Goal: Task Accomplishment & Management: Complete application form

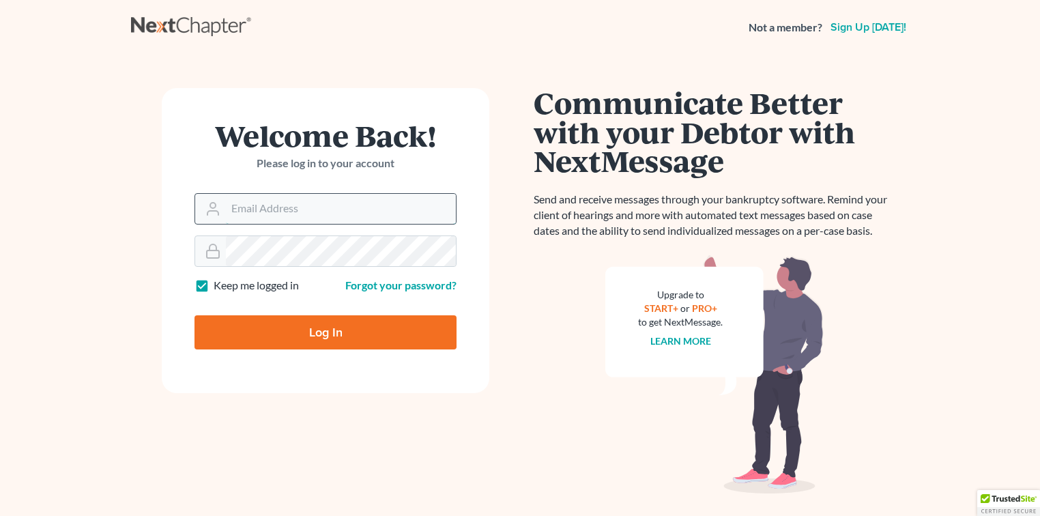
click at [340, 197] on input "Email Address" at bounding box center [341, 209] width 230 height 30
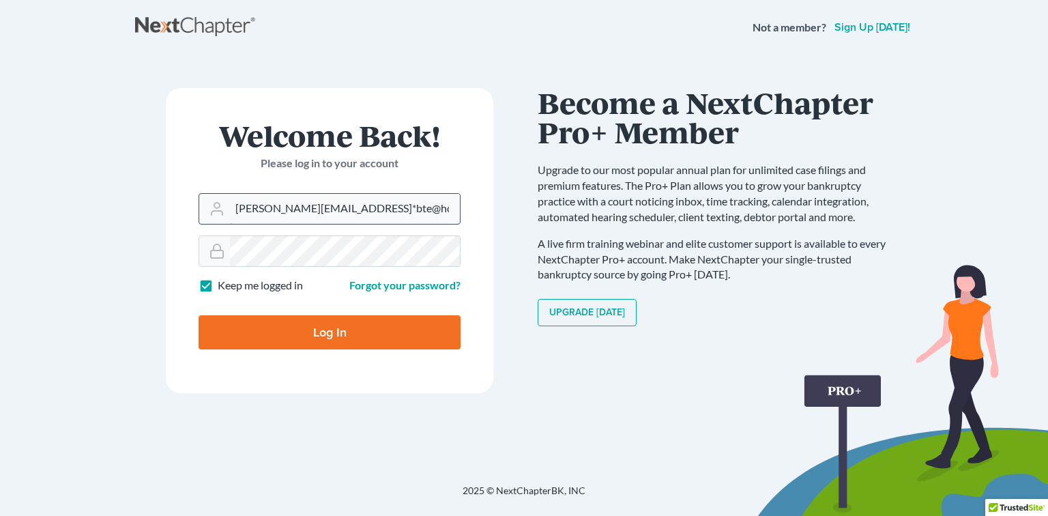
type input "[PERSON_NAME][EMAIL_ADDRESS]*bte@hcq7tev9TCV"
click at [199, 315] on input "Log In" at bounding box center [330, 332] width 262 height 34
type input "Thinking..."
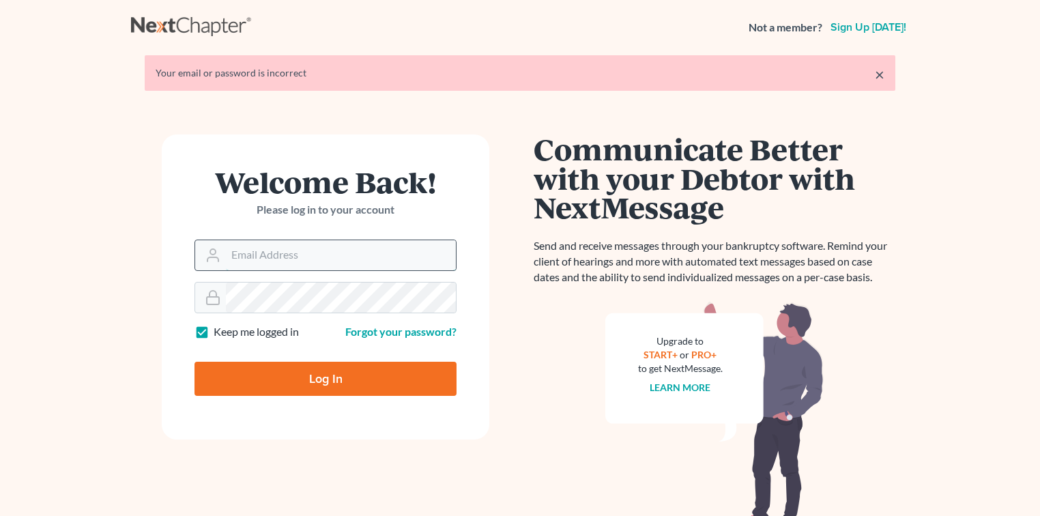
drag, startPoint x: 0, startPoint y: 0, endPoint x: 311, endPoint y: 252, distance: 400.3
click at [311, 252] on input "Email Address" at bounding box center [341, 255] width 230 height 30
type input "[PERSON_NAME][EMAIL_ADDRESS][DOMAIN_NAME]"
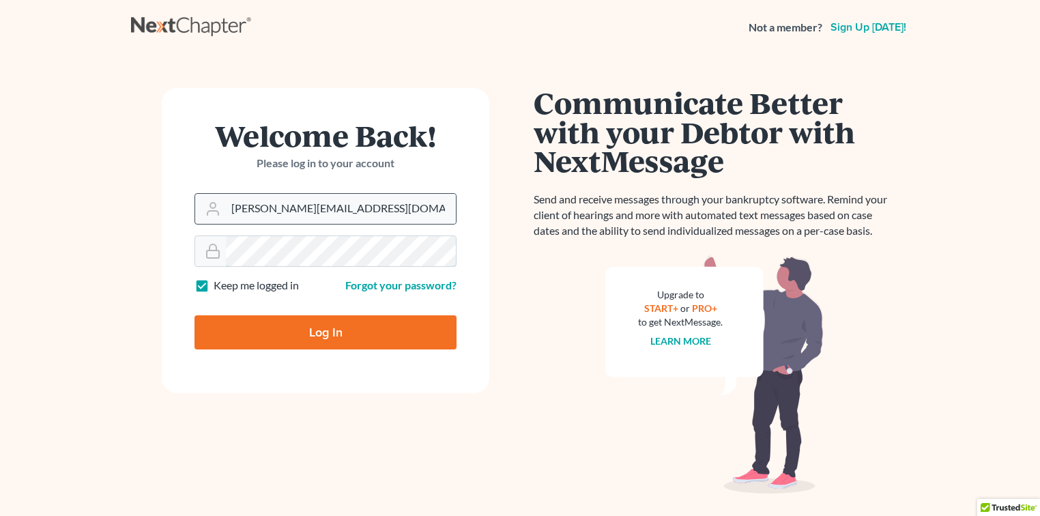
click at [194, 315] on input "Log In" at bounding box center [325, 332] width 262 height 34
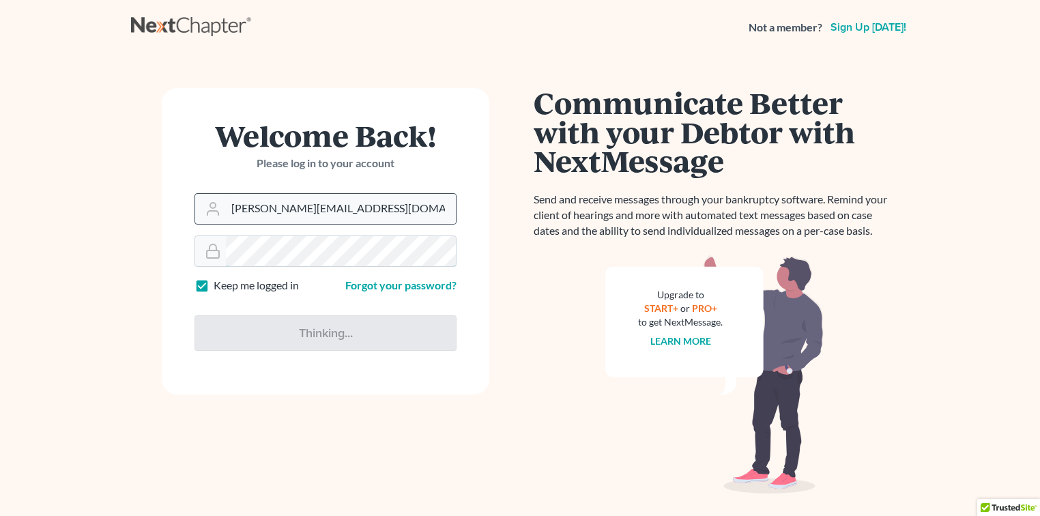
type input "Thinking..."
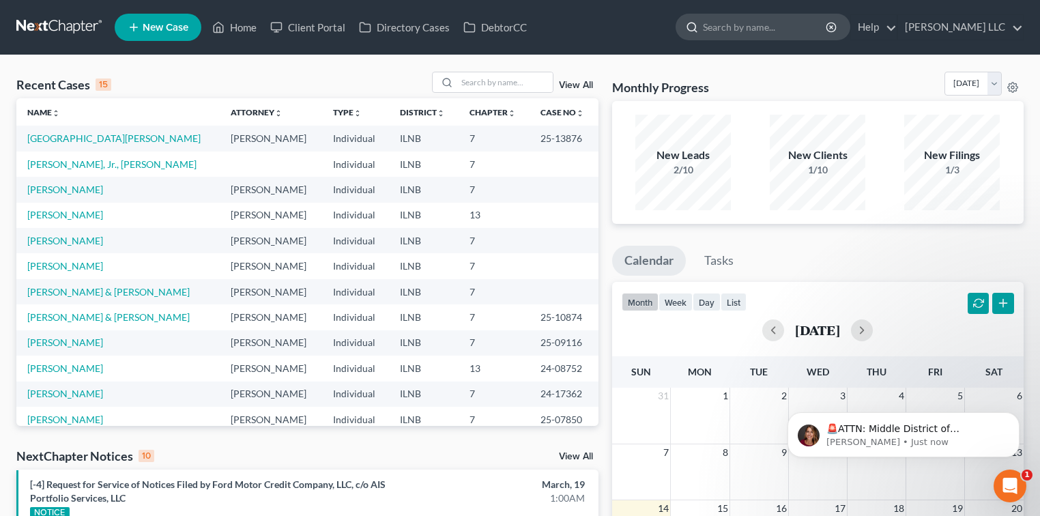
click at [723, 29] on input "search" at bounding box center [765, 26] width 125 height 25
type input "wise"
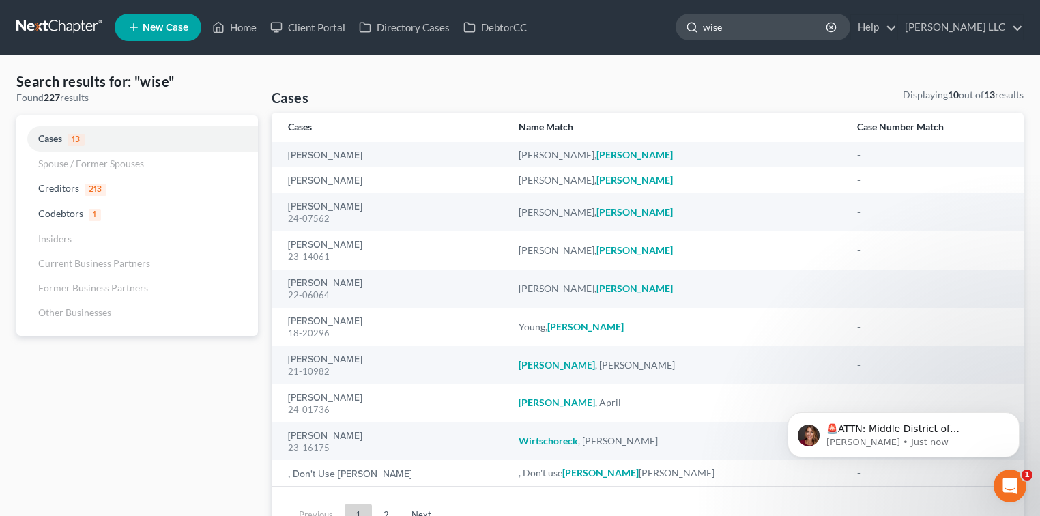
click at [775, 29] on input "wise" at bounding box center [765, 26] width 125 height 25
type input "w"
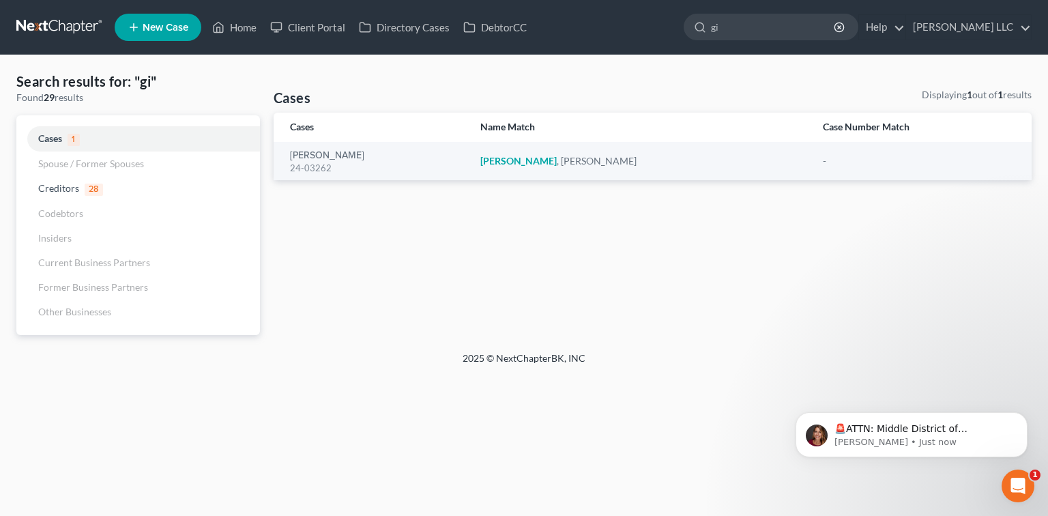
type input "g"
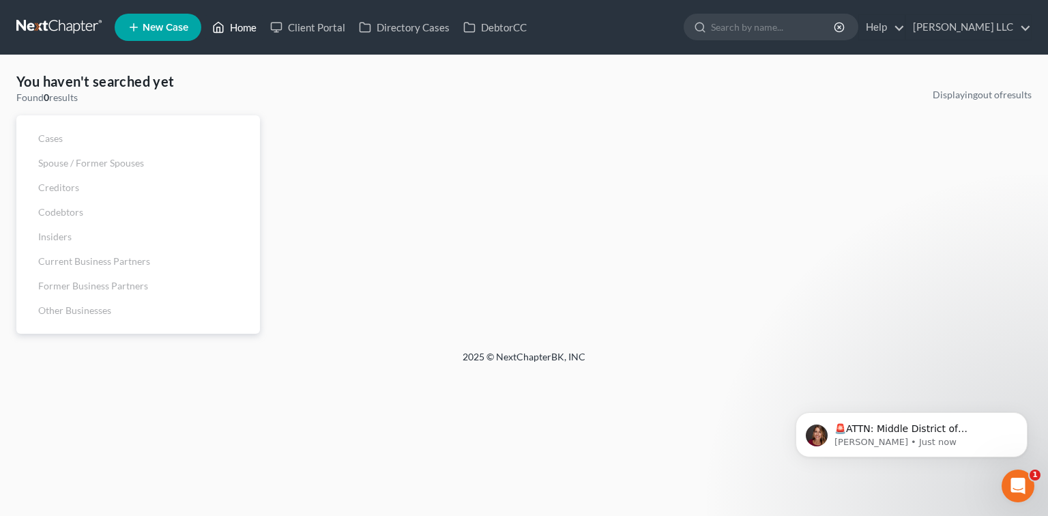
click at [231, 21] on link "Home" at bounding box center [234, 27] width 58 height 25
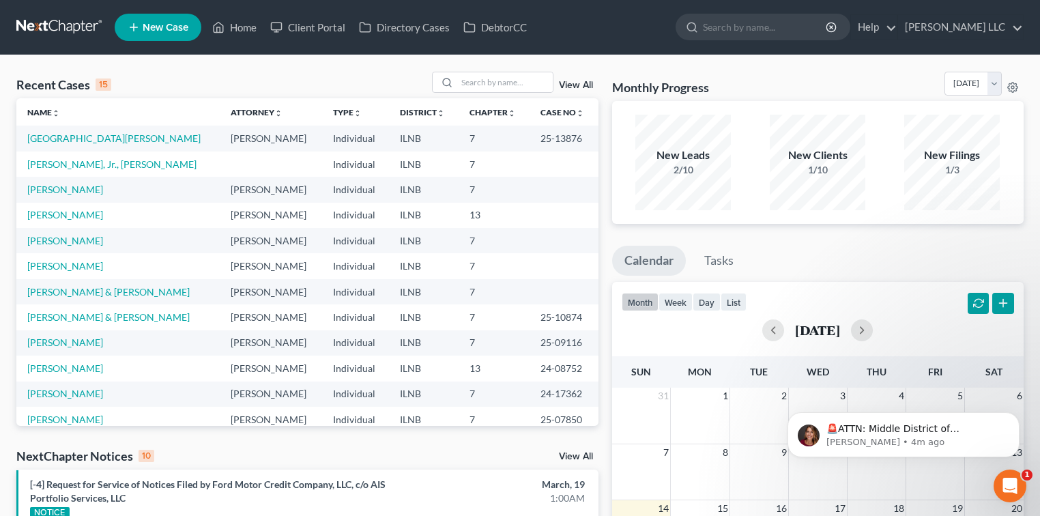
click at [139, 29] on icon at bounding box center [134, 27] width 12 height 16
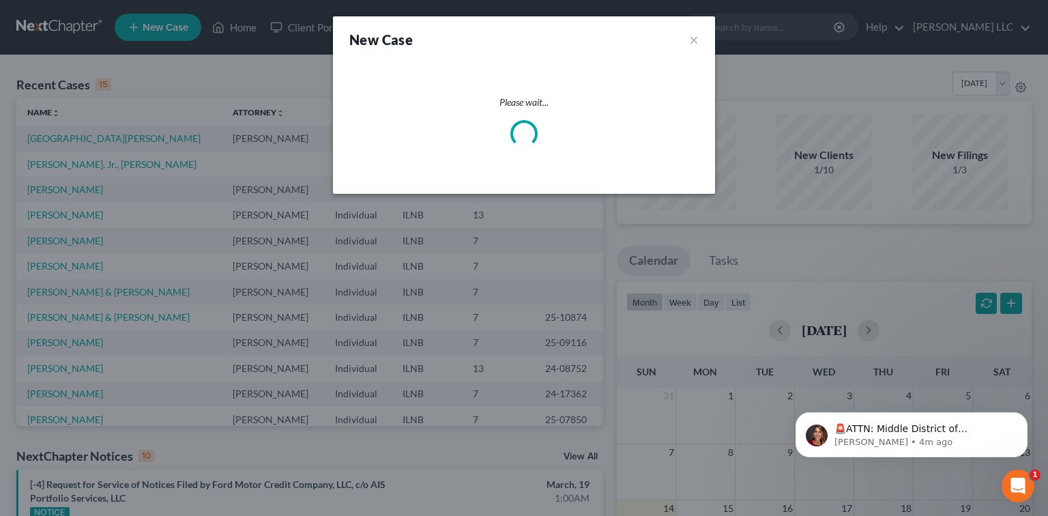
select select "25"
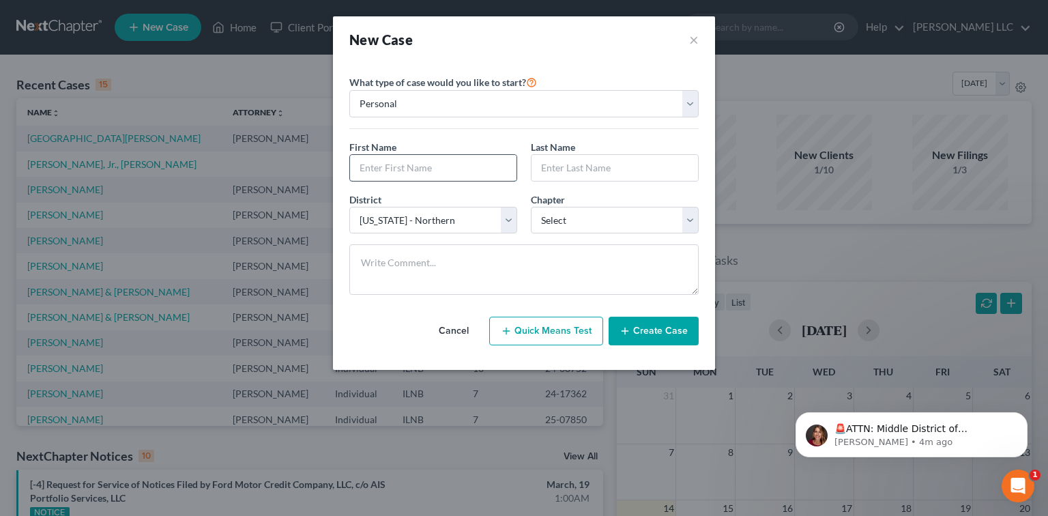
click at [407, 165] on input "text" at bounding box center [433, 168] width 166 height 26
type input "[PERSON_NAME]"
click at [692, 219] on select "Select 7 11 12 13" at bounding box center [615, 220] width 168 height 27
select select "0"
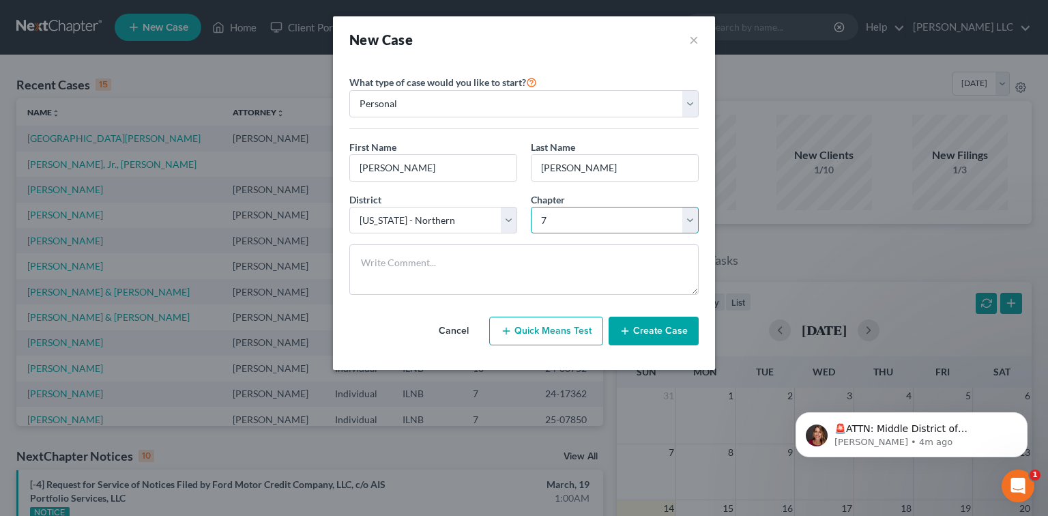
click at [531, 207] on select "Select 7 11 12 13" at bounding box center [615, 220] width 168 height 27
click at [630, 329] on icon "button" at bounding box center [625, 330] width 11 height 11
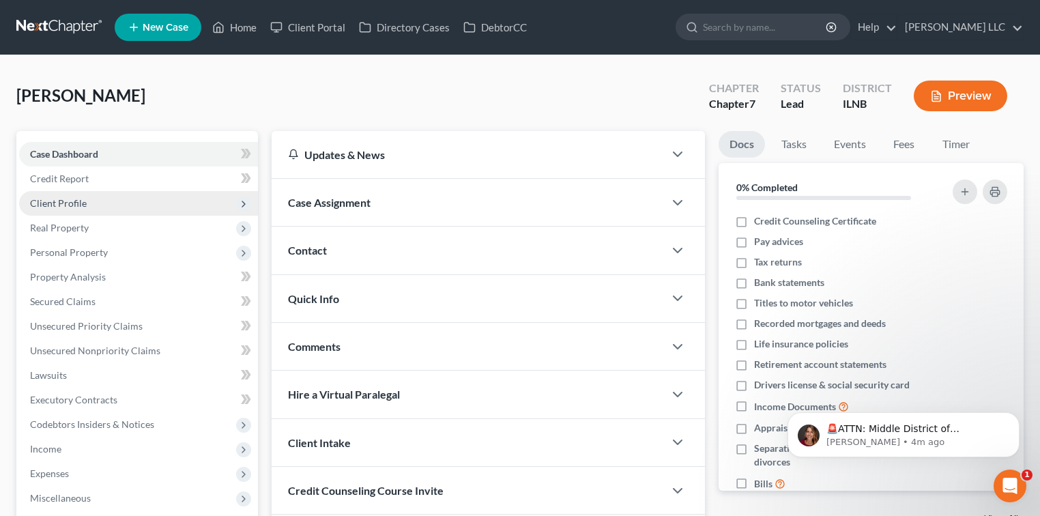
drag, startPoint x: 36, startPoint y: 201, endPoint x: 48, endPoint y: 203, distance: 11.7
click at [36, 201] on span "Client Profile" at bounding box center [58, 203] width 57 height 12
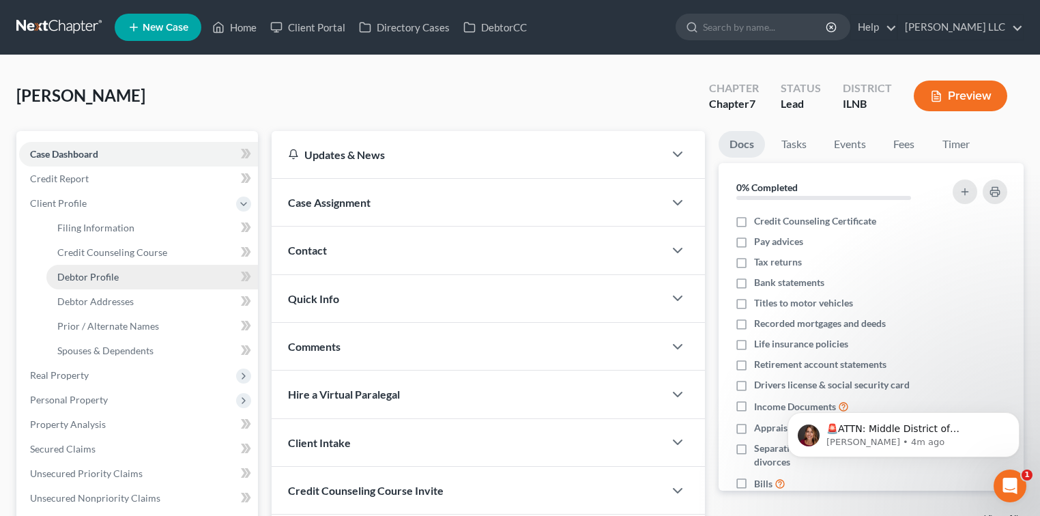
click at [87, 272] on span "Debtor Profile" at bounding box center [87, 277] width 61 height 12
select select "0"
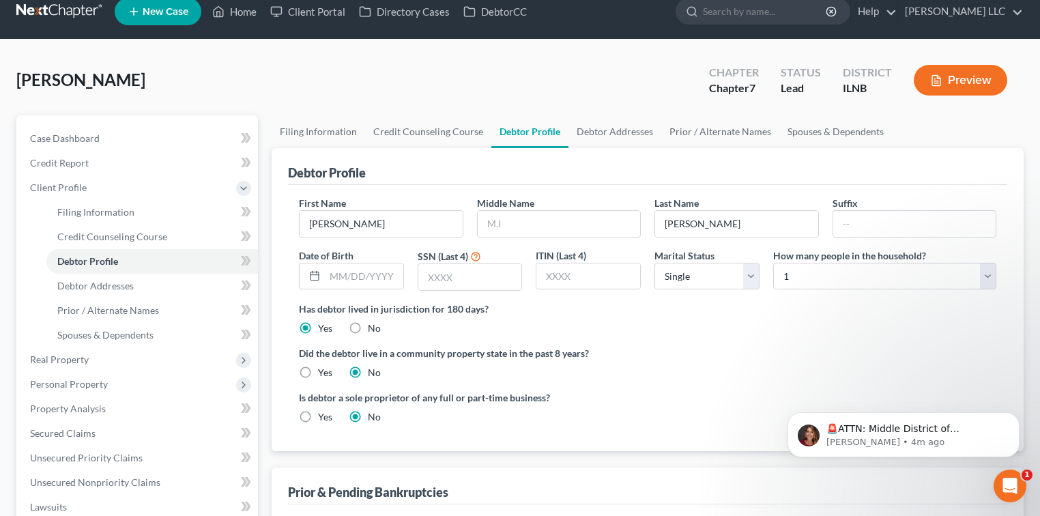
scroll to position [29, 0]
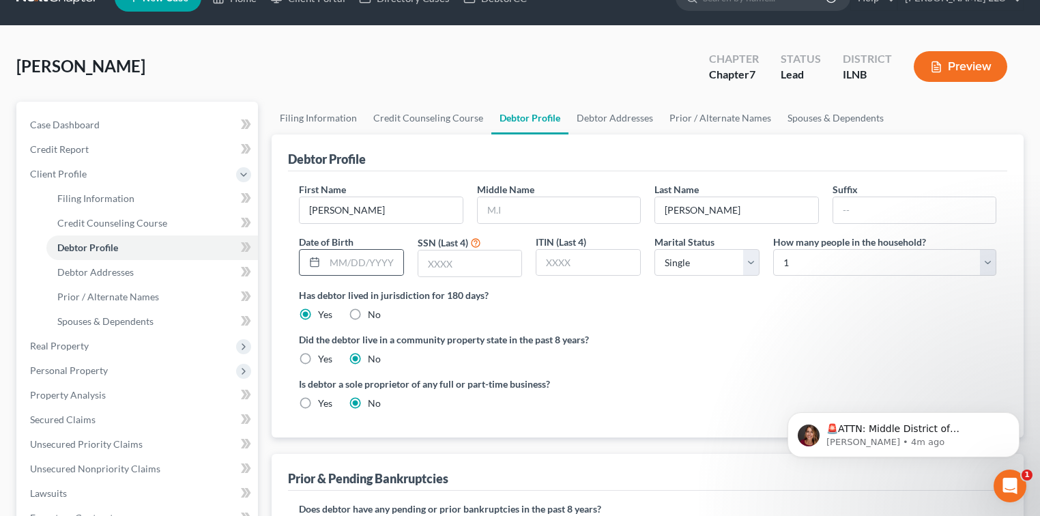
click at [350, 249] on div at bounding box center [351, 262] width 105 height 27
click at [325, 255] on input "text" at bounding box center [364, 263] width 78 height 26
type input "[DATE]"
click at [435, 263] on input "text" at bounding box center [470, 263] width 104 height 26
type input "6658"
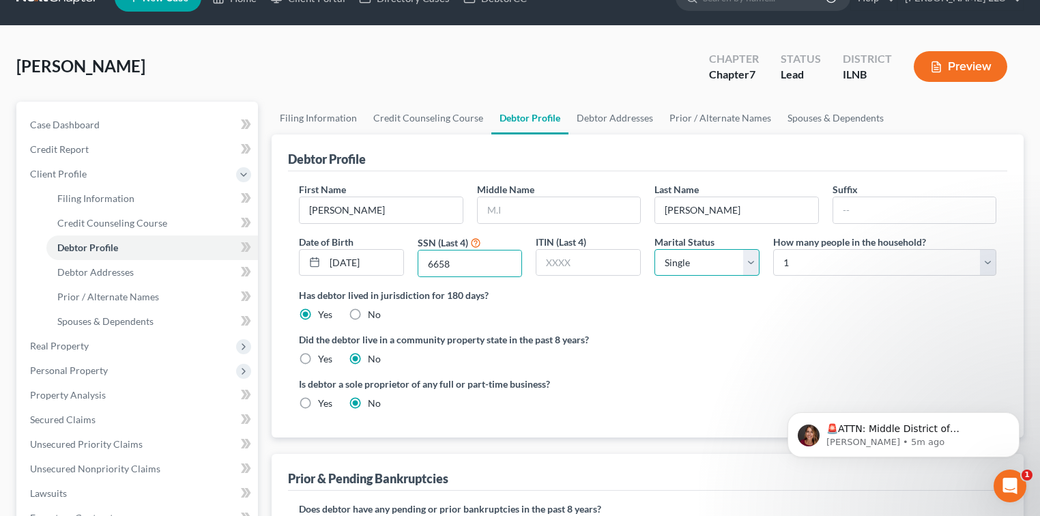
click at [751, 265] on select "Select Single Married Separated Divorced Widowed" at bounding box center [706, 262] width 105 height 27
select select "3"
click at [654, 249] on select "Select Single Married Separated Divorced Widowed" at bounding box center [706, 262] width 105 height 27
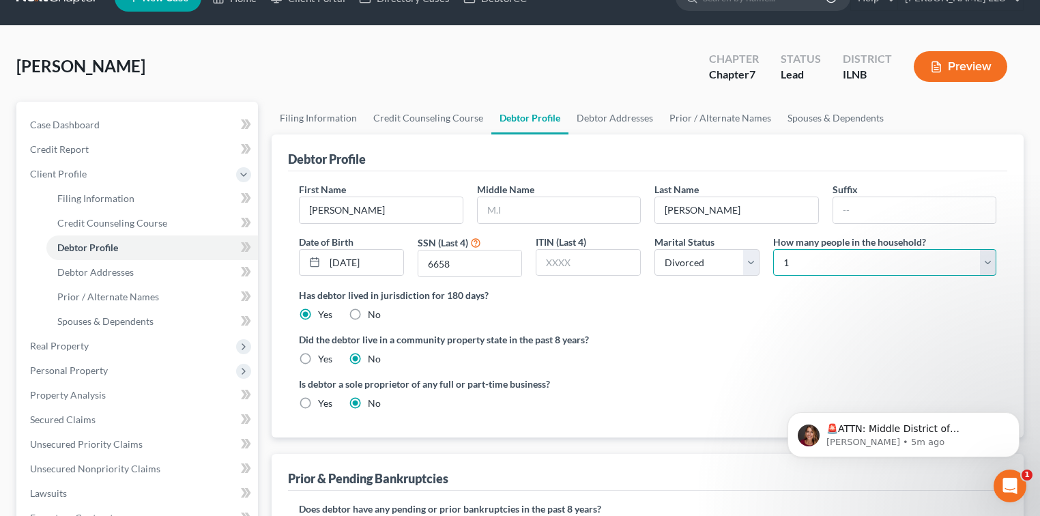
click at [988, 262] on select "Select 1 2 3 4 5 6 7 8 9 10 11 12 13 14 15 16 17 18 19 20" at bounding box center [884, 262] width 223 height 27
select select "2"
click at [773, 249] on select "Select 1 2 3 4 5 6 7 8 9 10 11 12 13 14 15 16 17 18 19 20" at bounding box center [884, 262] width 223 height 27
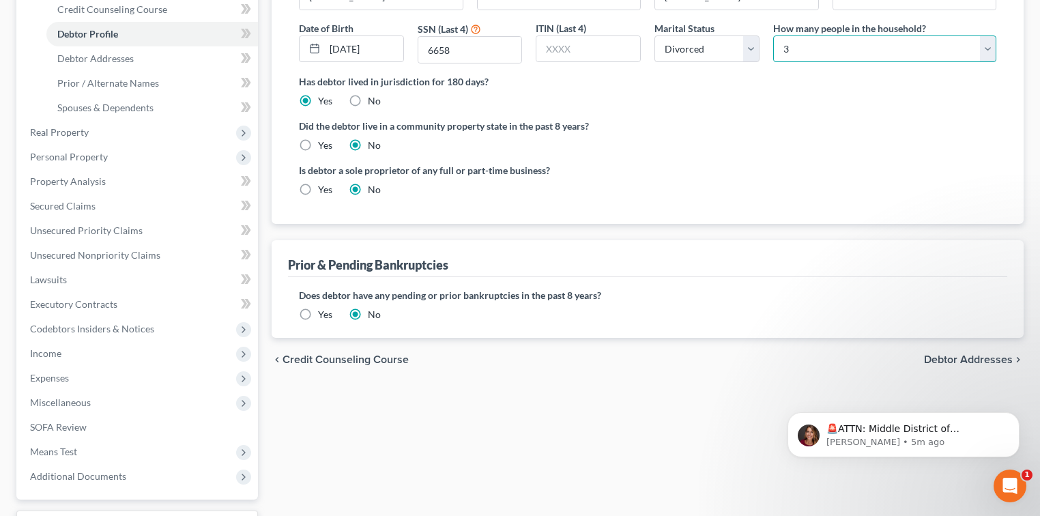
scroll to position [271, 0]
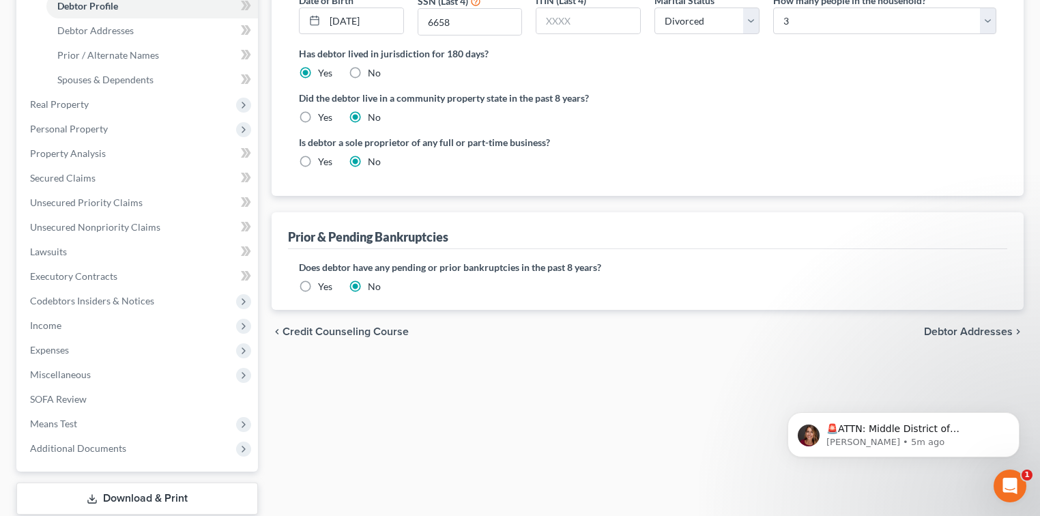
click at [929, 328] on span "Debtor Addresses" at bounding box center [968, 331] width 89 height 11
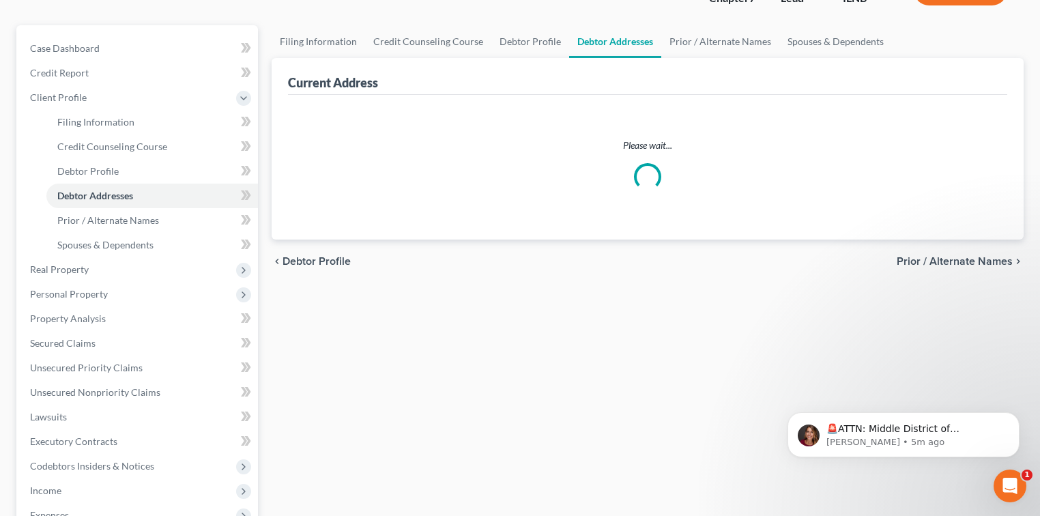
select select "0"
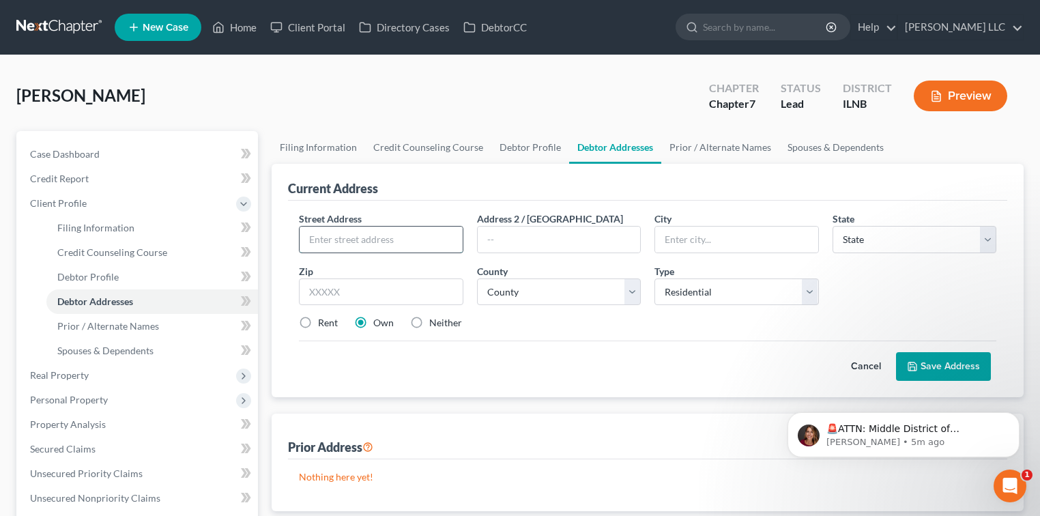
click at [377, 235] on input "text" at bounding box center [381, 240] width 163 height 26
type input "[STREET_ADDRESS]"
click at [770, 232] on input "text" at bounding box center [736, 240] width 163 height 26
type input "[PERSON_NAME]"
select select "14"
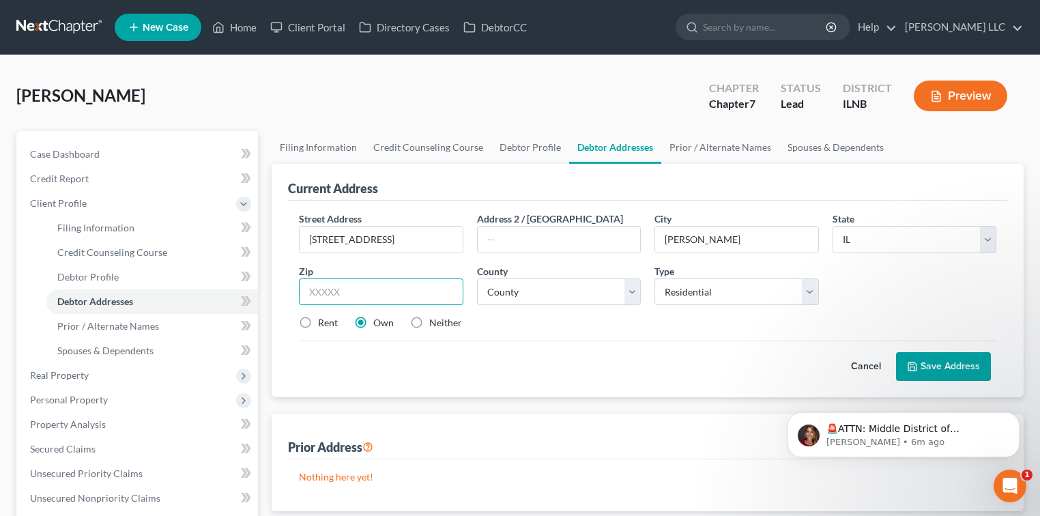
click at [349, 288] on input "text" at bounding box center [381, 291] width 164 height 27
type input "60450"
click at [429, 321] on label "Neither" at bounding box center [445, 323] width 33 height 14
click at [435, 321] on input "Neither" at bounding box center [439, 320] width 9 height 9
radio input "true"
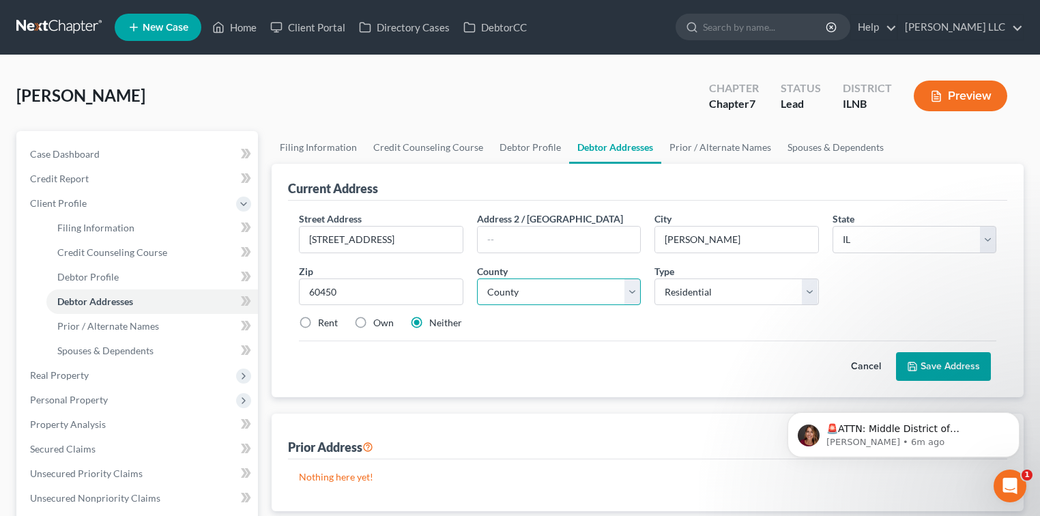
click at [632, 295] on select "County [GEOGRAPHIC_DATA] [GEOGRAPHIC_DATA] [GEOGRAPHIC_DATA] [GEOGRAPHIC_DATA] …" at bounding box center [559, 291] width 164 height 27
select select "31"
click at [477, 278] on select "County [GEOGRAPHIC_DATA] [GEOGRAPHIC_DATA] [GEOGRAPHIC_DATA] [GEOGRAPHIC_DATA] …" at bounding box center [559, 291] width 164 height 27
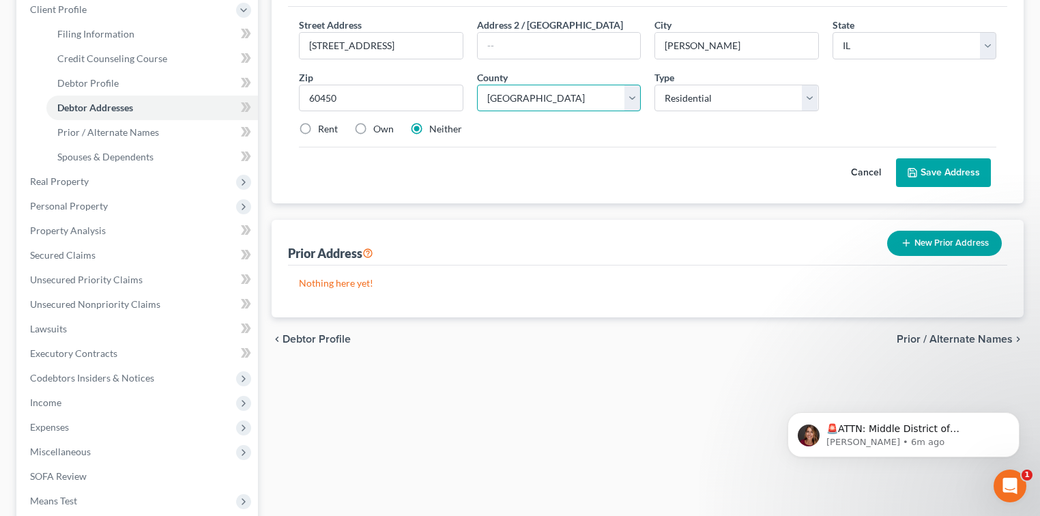
scroll to position [242, 0]
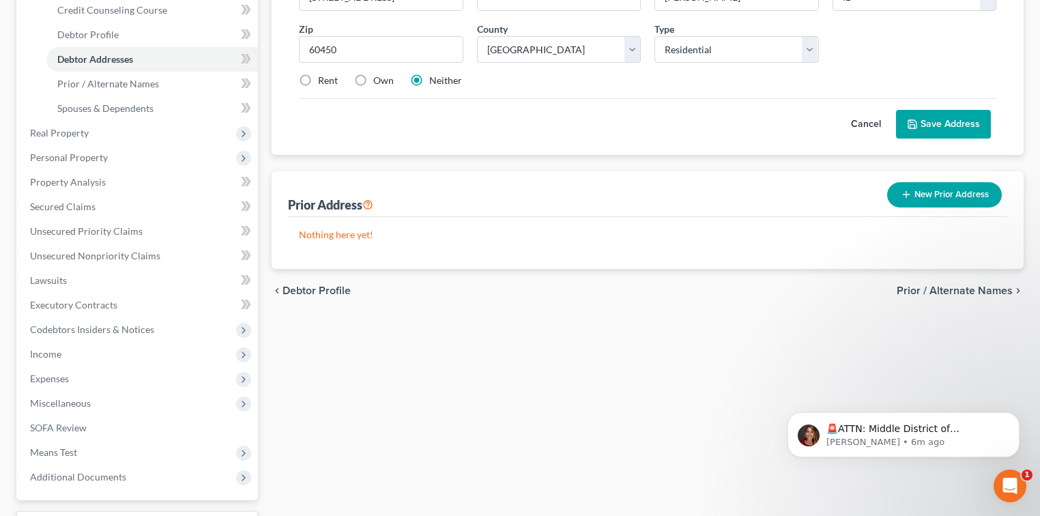
click at [1000, 288] on span "Prior / Alternate Names" at bounding box center [955, 290] width 116 height 11
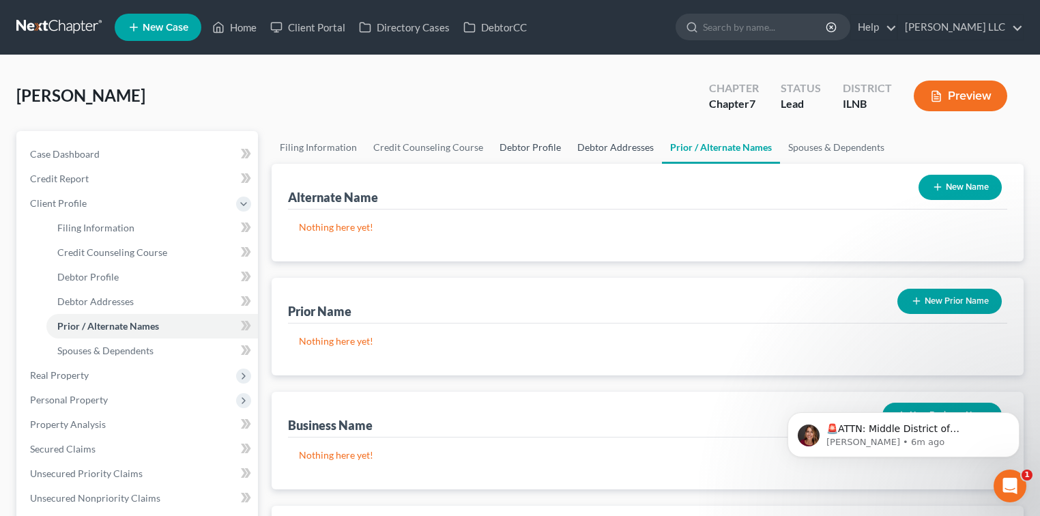
click at [615, 145] on link "Debtor Addresses" at bounding box center [615, 147] width 93 height 33
select select "0"
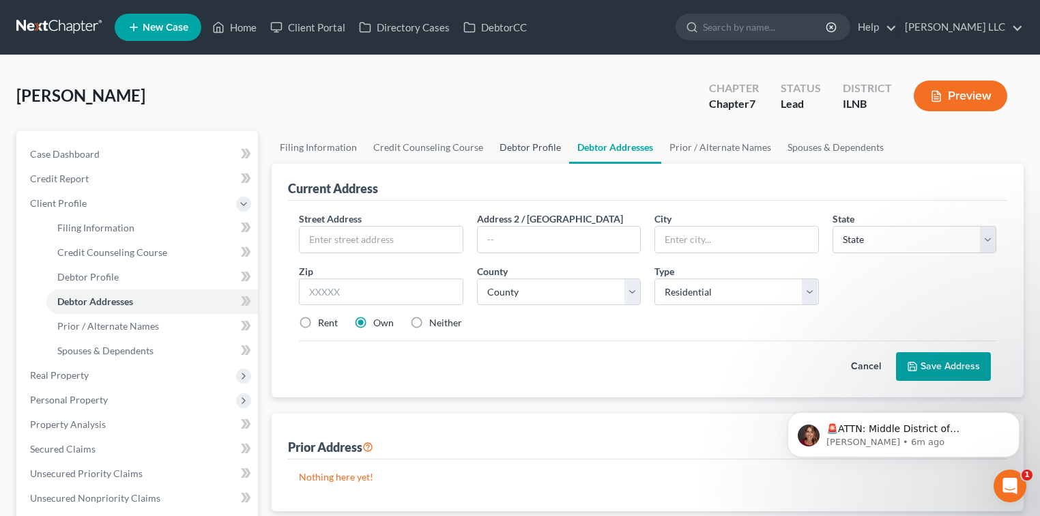
click at [519, 139] on link "Debtor Profile" at bounding box center [530, 147] width 78 height 33
select select "3"
select select "2"
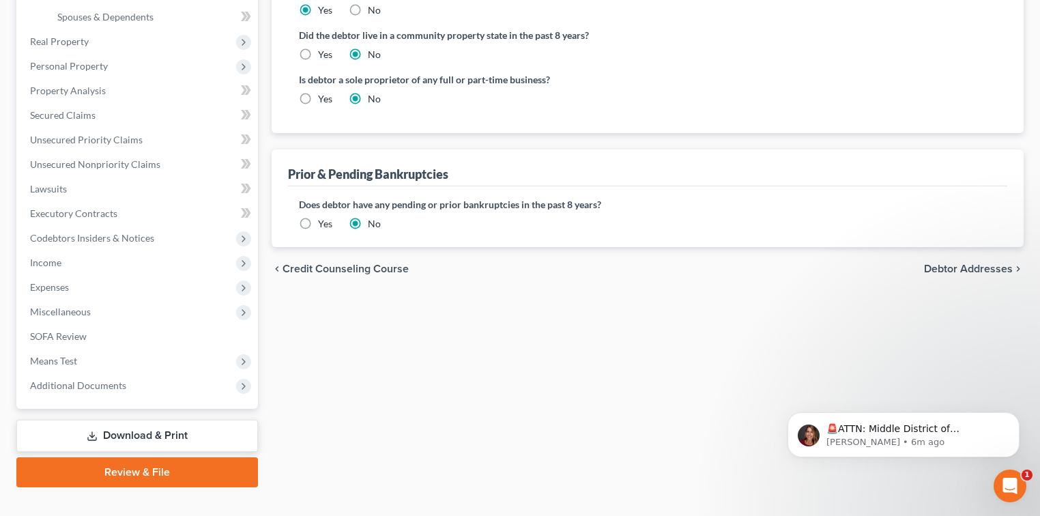
scroll to position [355, 0]
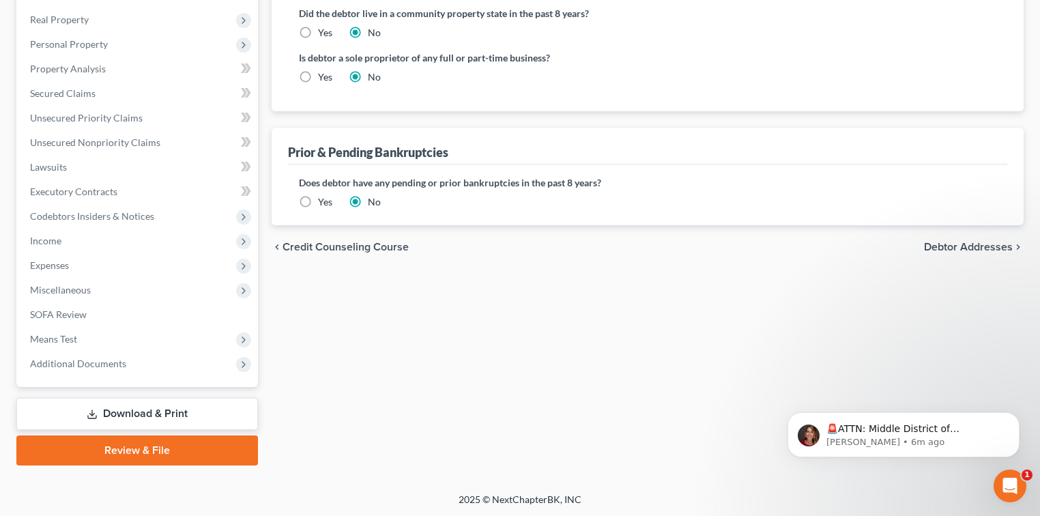
click at [950, 242] on span "Debtor Addresses" at bounding box center [968, 247] width 89 height 11
select select "0"
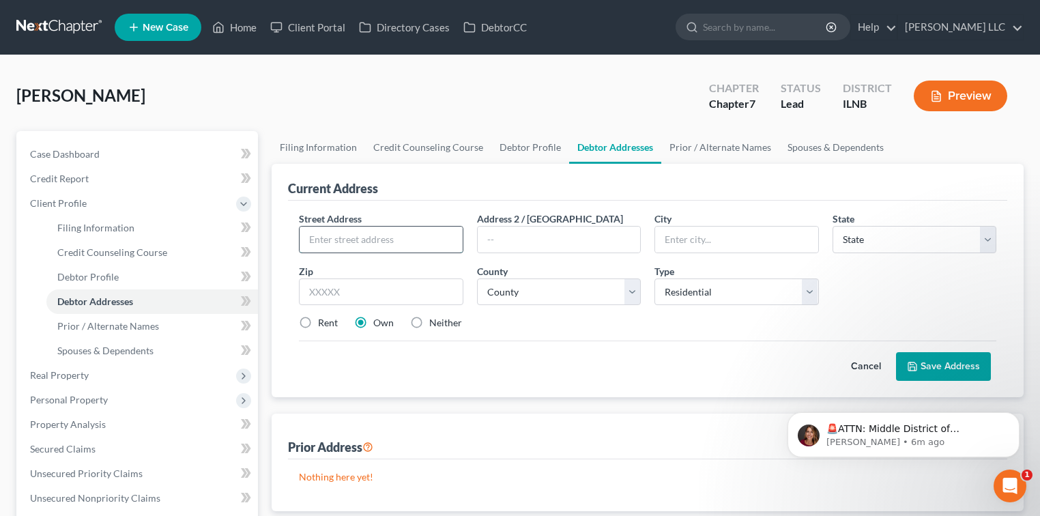
click at [332, 244] on input "text" at bounding box center [381, 240] width 163 height 26
type input "[STREET_ADDRESS]"
type input "[PERSON_NAME]"
select select "14"
click at [347, 297] on input "text" at bounding box center [381, 291] width 164 height 27
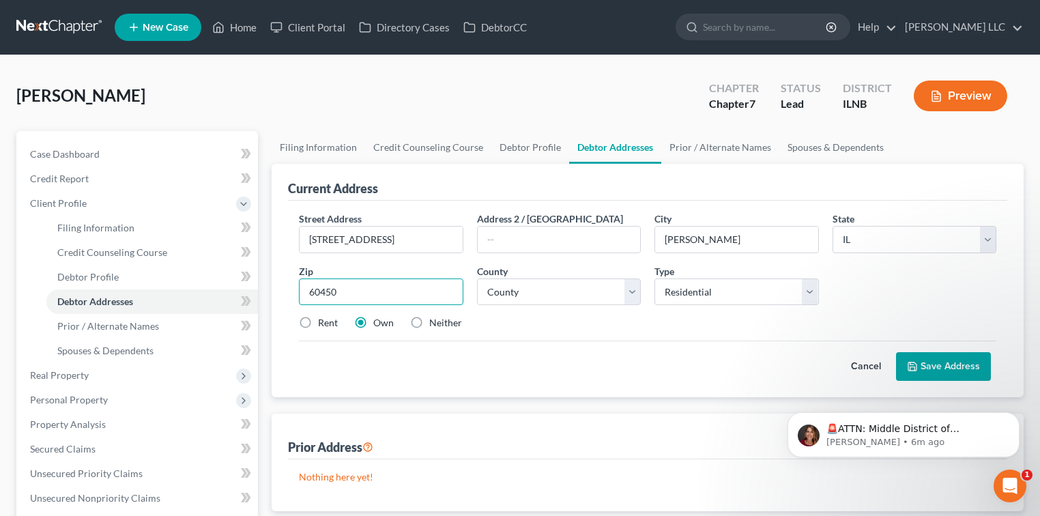
type input "60450"
click at [429, 322] on label "Neither" at bounding box center [445, 323] width 33 height 14
click at [435, 322] on input "Neither" at bounding box center [439, 320] width 9 height 9
radio input "true"
click at [637, 288] on select "County [GEOGRAPHIC_DATA] [GEOGRAPHIC_DATA] [GEOGRAPHIC_DATA] [GEOGRAPHIC_DATA] …" at bounding box center [559, 291] width 164 height 27
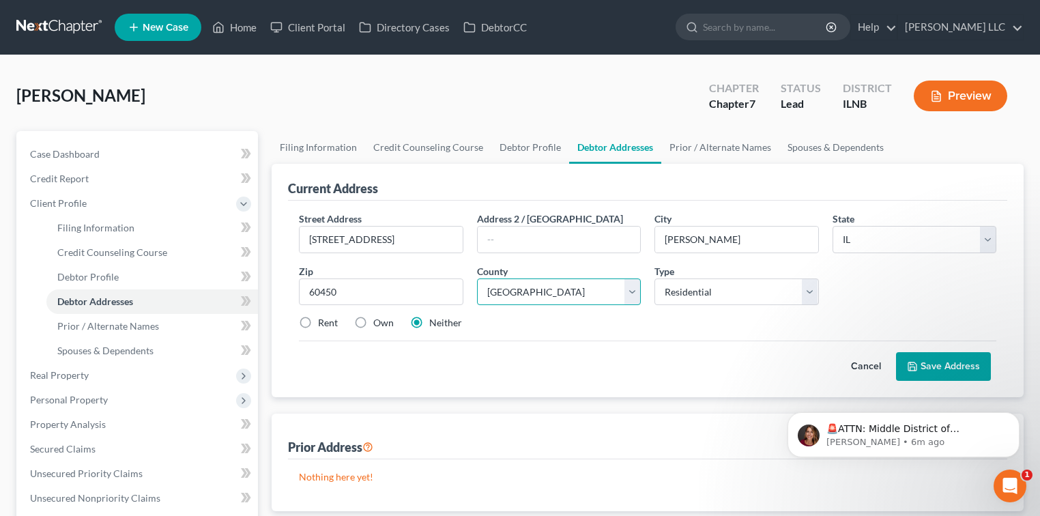
click at [477, 278] on select "County [GEOGRAPHIC_DATA] [GEOGRAPHIC_DATA] [GEOGRAPHIC_DATA] [GEOGRAPHIC_DATA] …" at bounding box center [559, 291] width 164 height 27
click at [635, 283] on select "County [GEOGRAPHIC_DATA] [GEOGRAPHIC_DATA] [GEOGRAPHIC_DATA] [GEOGRAPHIC_DATA] …" at bounding box center [559, 291] width 164 height 27
select select "31"
click at [477, 278] on select "County [GEOGRAPHIC_DATA] [GEOGRAPHIC_DATA] [GEOGRAPHIC_DATA] [GEOGRAPHIC_DATA] …" at bounding box center [559, 291] width 164 height 27
click at [947, 358] on button "Save Address" at bounding box center [943, 366] width 95 height 29
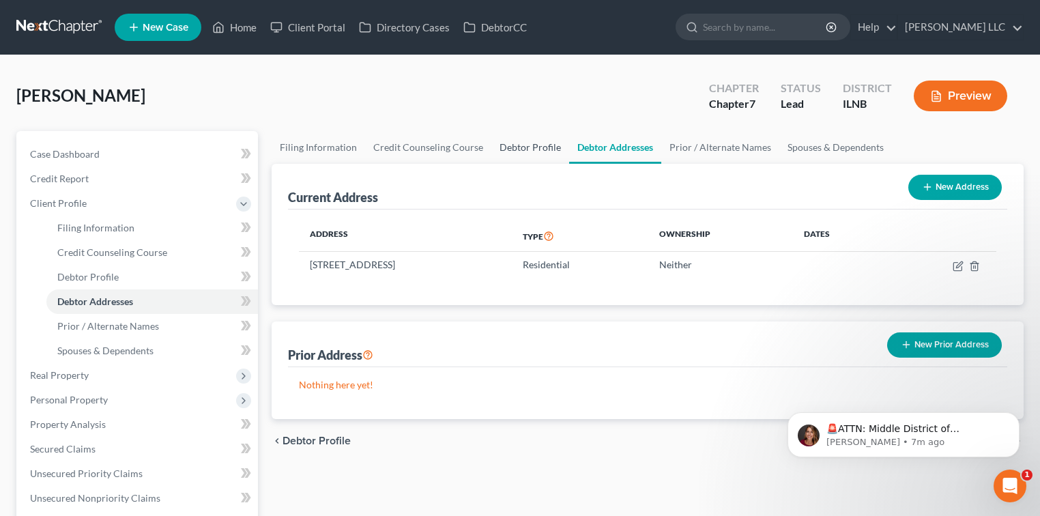
drag, startPoint x: 521, startPoint y: 150, endPoint x: 650, endPoint y: 162, distance: 129.5
click at [521, 150] on link "Debtor Profile" at bounding box center [530, 147] width 78 height 33
select select "3"
select select "2"
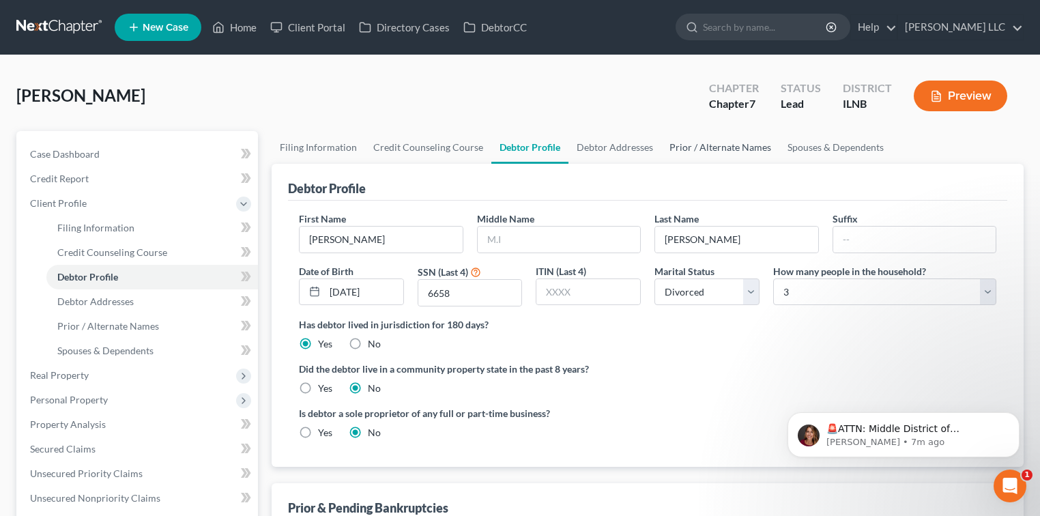
click at [692, 149] on link "Prior / Alternate Names" at bounding box center [720, 147] width 118 height 33
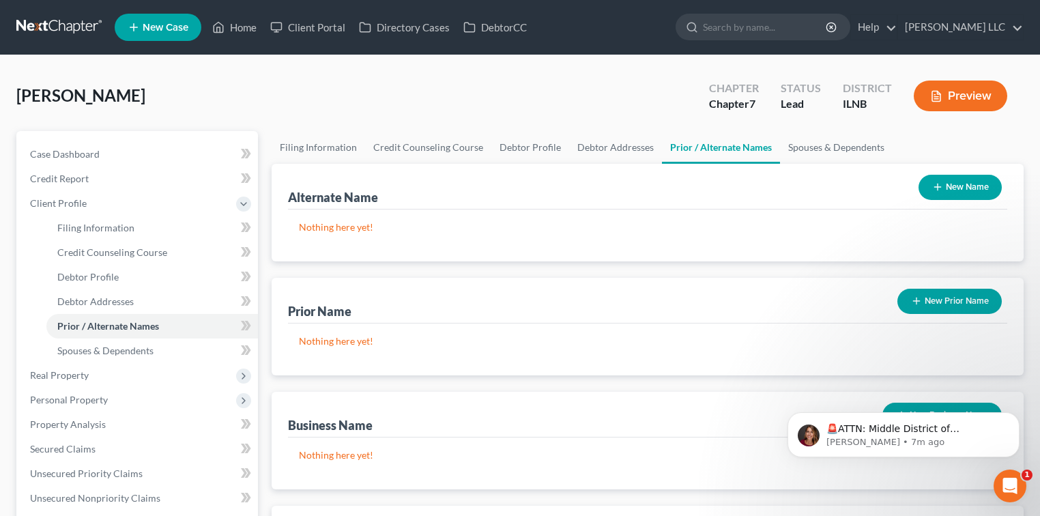
click at [933, 304] on button "New Prior Name" at bounding box center [949, 301] width 104 height 25
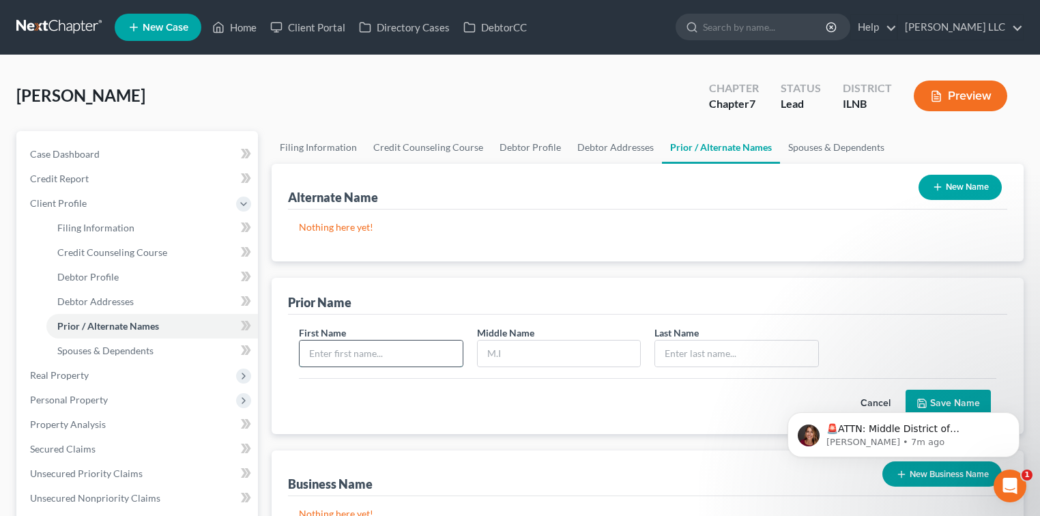
click at [434, 355] on input "text" at bounding box center [381, 353] width 163 height 26
type input "[PERSON_NAME]"
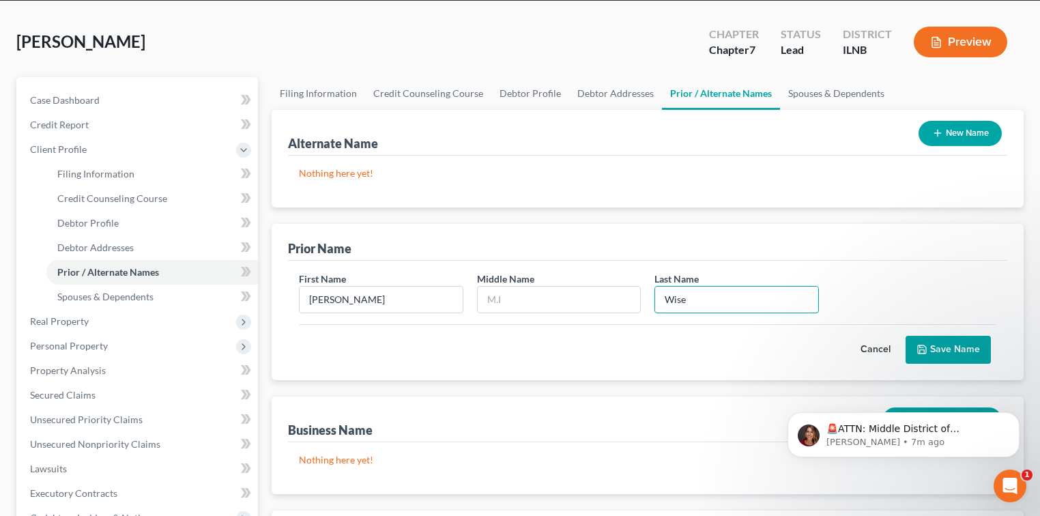
scroll to position [60, 0]
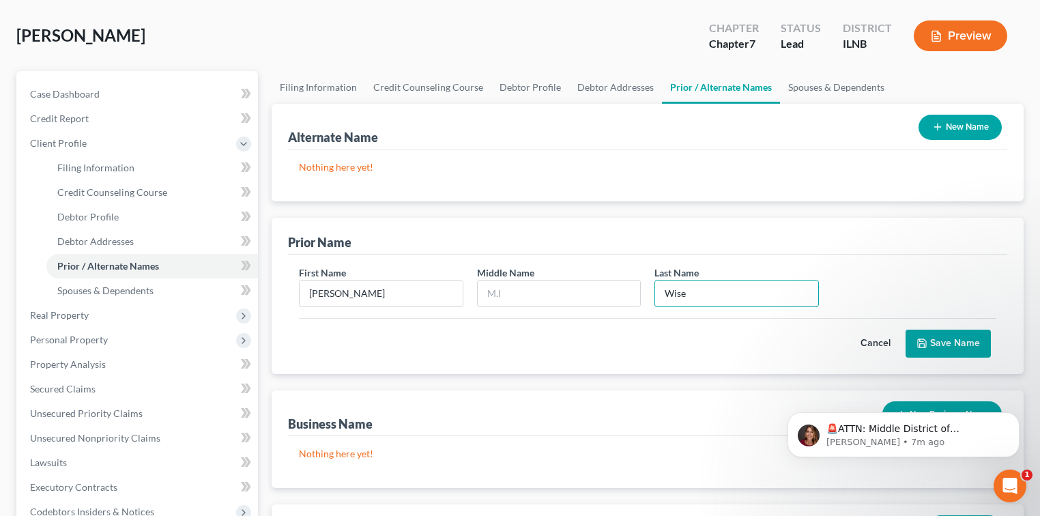
type input "Wise"
click at [933, 345] on button "Save Name" at bounding box center [947, 344] width 85 height 29
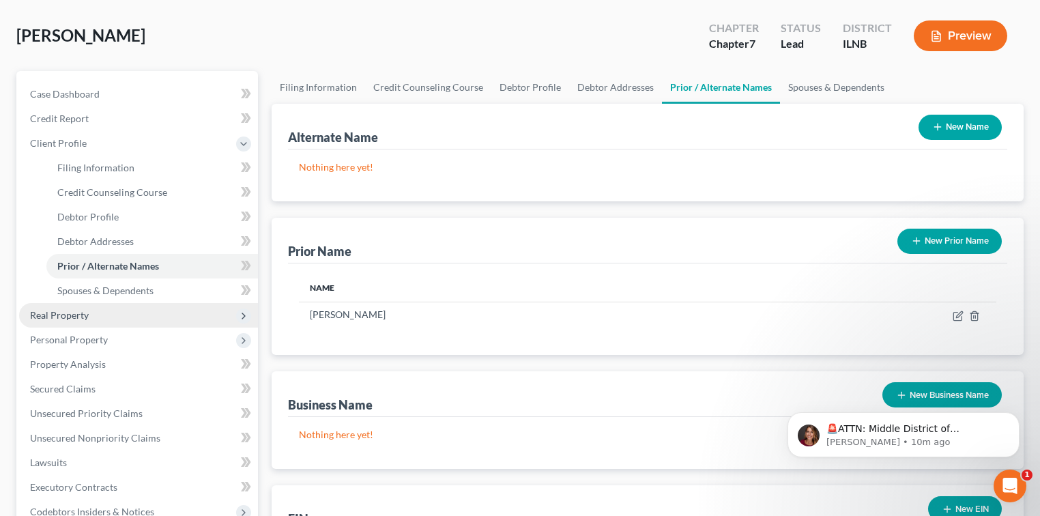
click at [79, 314] on span "Real Property" at bounding box center [59, 315] width 59 height 12
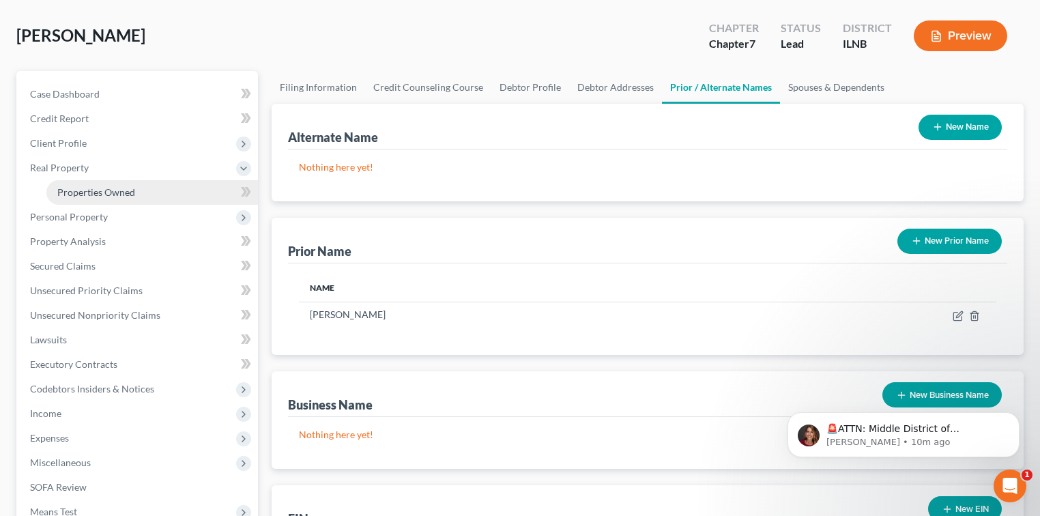
click at [92, 186] on span "Properties Owned" at bounding box center [96, 192] width 78 height 12
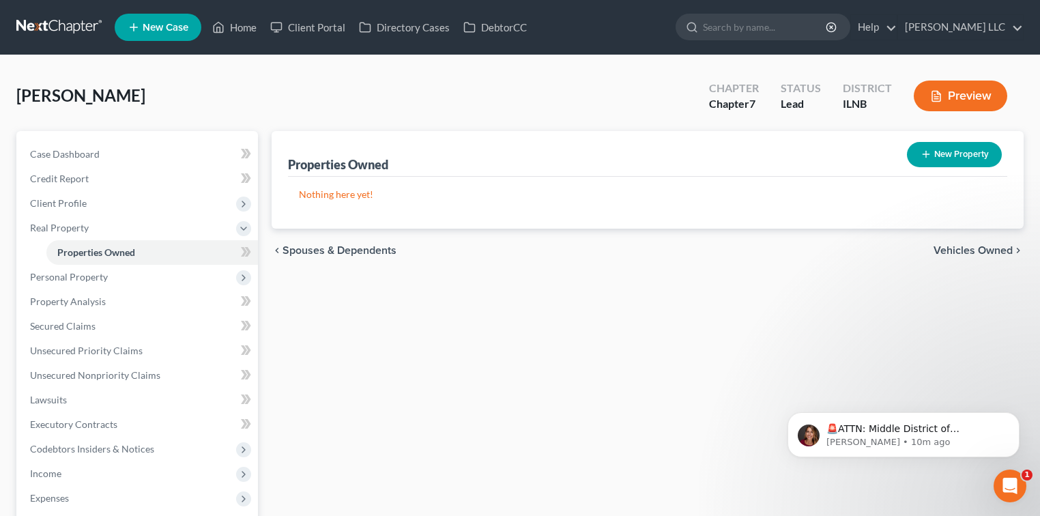
click at [967, 156] on button "New Property" at bounding box center [954, 154] width 95 height 25
select select "14"
select select "31"
select select "0"
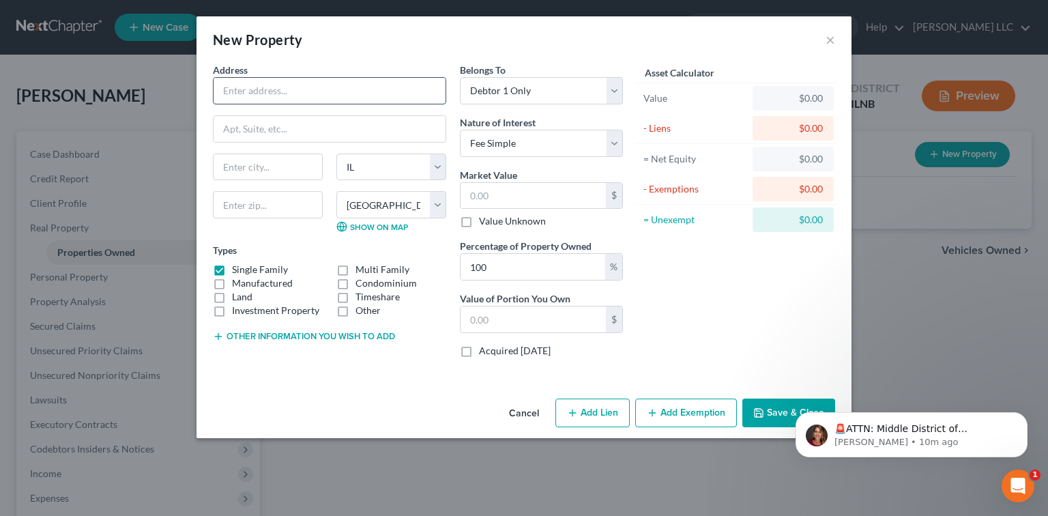
click at [282, 78] on input "text" at bounding box center [330, 91] width 232 height 26
type input "[STREET_ADDRESS]"
type input "[GEOGRAPHIC_DATA]"
click at [437, 205] on select "County [GEOGRAPHIC_DATA] [GEOGRAPHIC_DATA] [GEOGRAPHIC_DATA] [GEOGRAPHIC_DATA] …" at bounding box center [391, 204] width 110 height 27
select select "77"
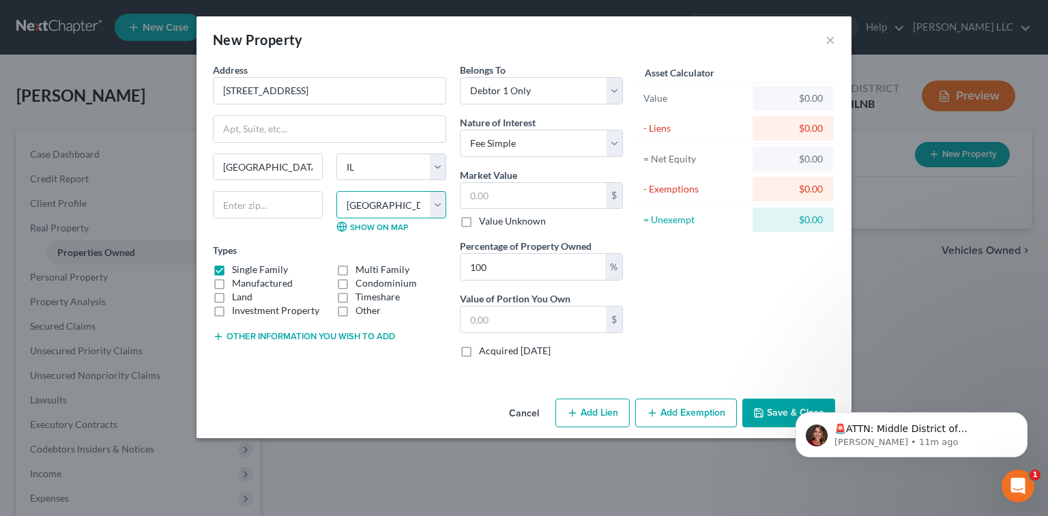
click at [336, 191] on select "County [GEOGRAPHIC_DATA] [GEOGRAPHIC_DATA] [GEOGRAPHIC_DATA] [GEOGRAPHIC_DATA] …" at bounding box center [391, 204] width 110 height 27
click at [248, 203] on input "text" at bounding box center [268, 204] width 110 height 27
type input "61326"
click at [232, 295] on label "Land" at bounding box center [242, 297] width 20 height 14
click at [237, 295] on input "Land" at bounding box center [241, 294] width 9 height 9
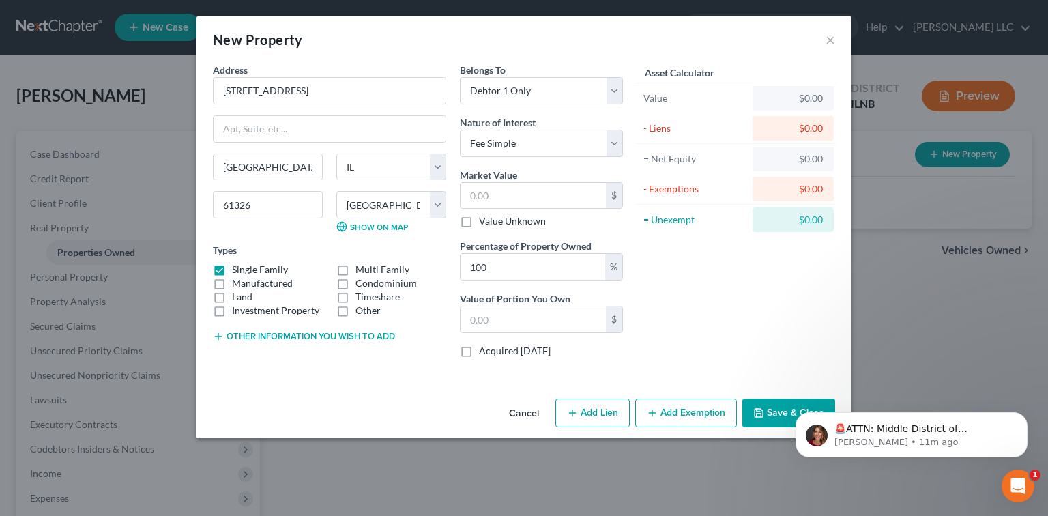
checkbox input "true"
click at [232, 267] on label "Single Family" at bounding box center [260, 270] width 56 height 14
click at [237, 267] on input "Single Family" at bounding box center [241, 267] width 9 height 9
checkbox input "false"
click at [479, 221] on label "Value Unknown" at bounding box center [512, 221] width 67 height 14
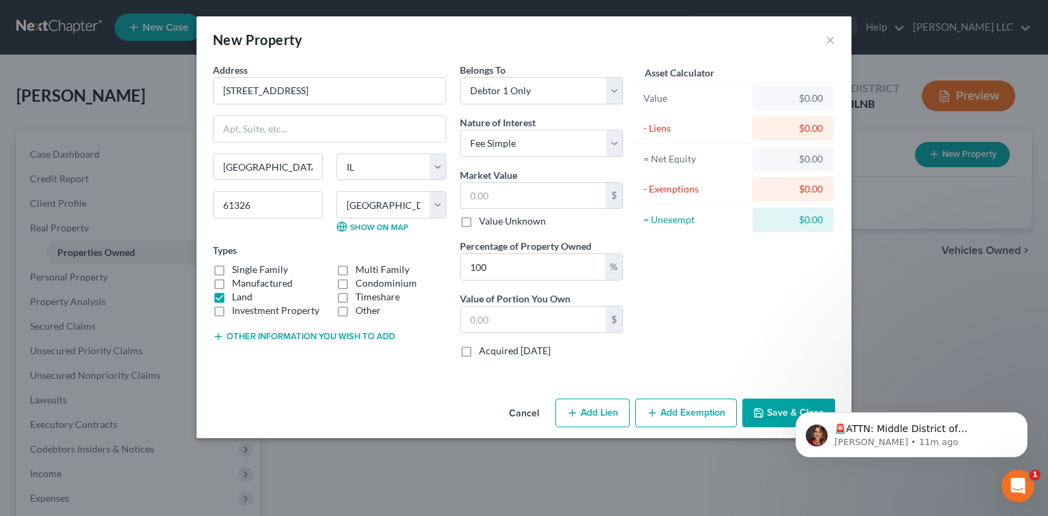
click at [484, 221] on input "Value Unknown" at bounding box center [488, 218] width 9 height 9
checkbox input "true"
type input "0.00"
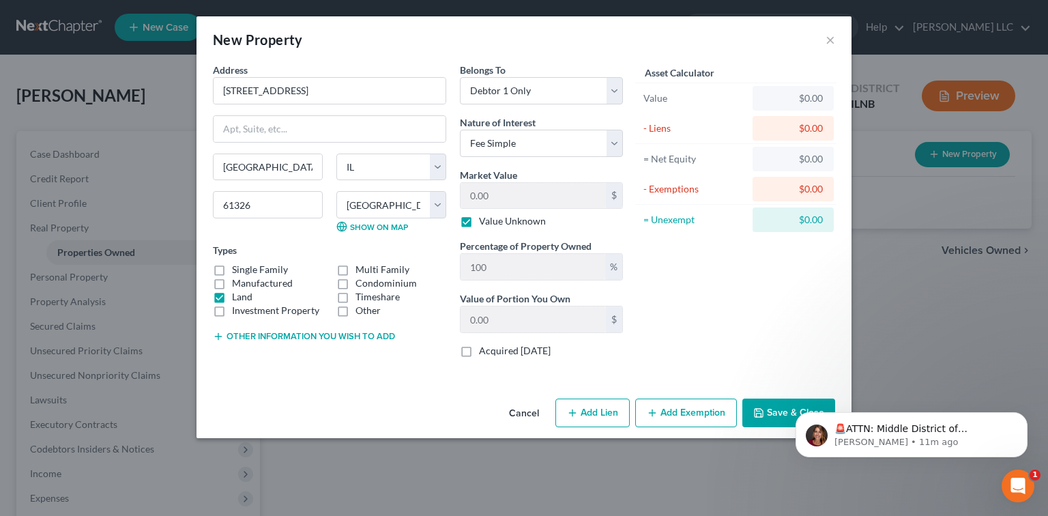
click at [220, 332] on icon "button" at bounding box center [218, 336] width 11 height 11
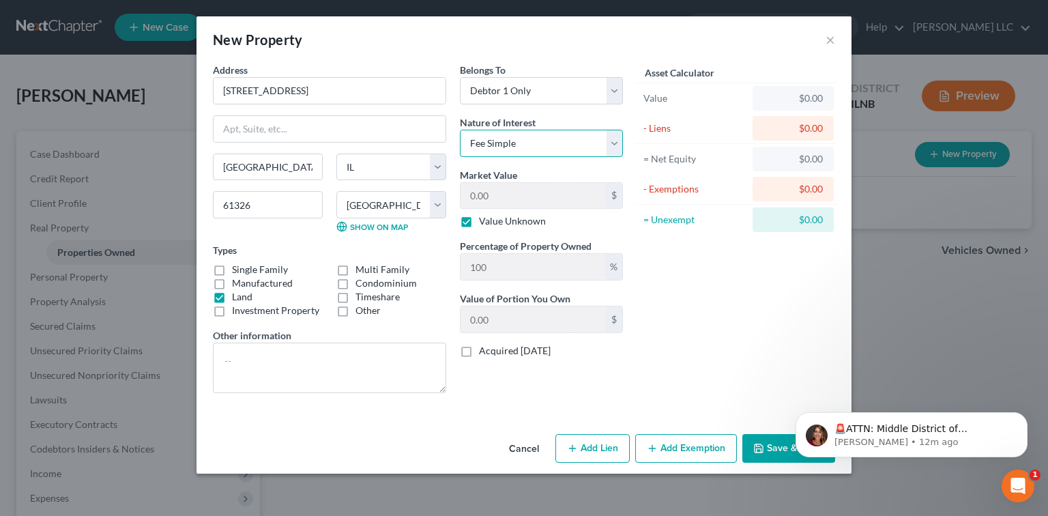
click at [619, 142] on select "Select Fee Simple Joint Tenant Life Estate Equitable Interest Future Interest T…" at bounding box center [541, 143] width 163 height 27
click at [756, 447] on icon "button" at bounding box center [759, 448] width 8 height 8
